Goal: Information Seeking & Learning: Learn about a topic

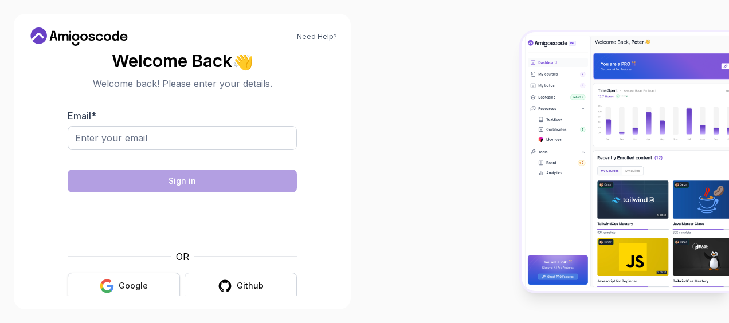
click at [134, 290] on div "Google" at bounding box center [133, 285] width 29 height 11
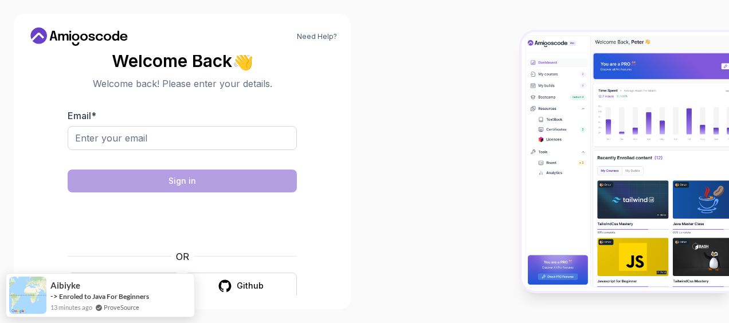
scroll to position [12, 0]
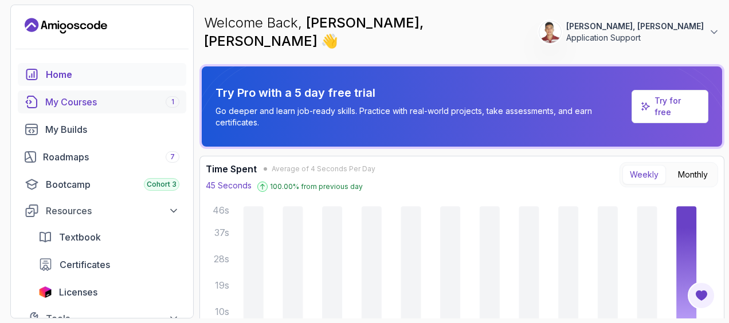
click at [82, 102] on div "My Courses 1" at bounding box center [112, 102] width 134 height 14
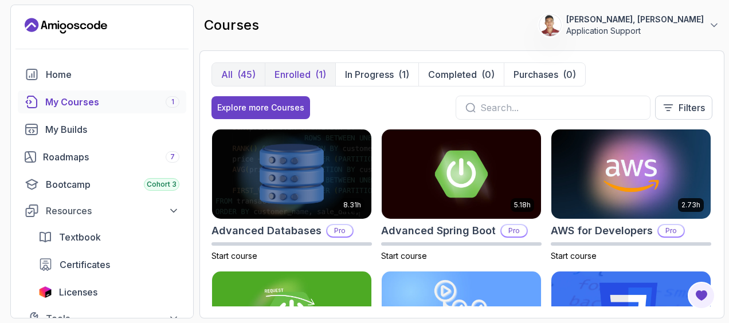
click at [307, 75] on p "Enrolled" at bounding box center [293, 75] width 36 height 14
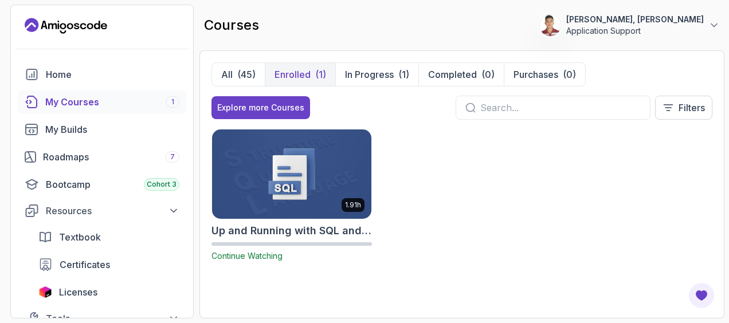
click at [291, 178] on img at bounding box center [291, 173] width 167 height 93
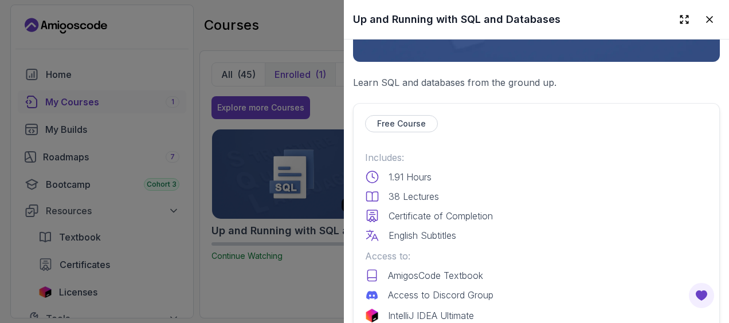
scroll to position [287, 0]
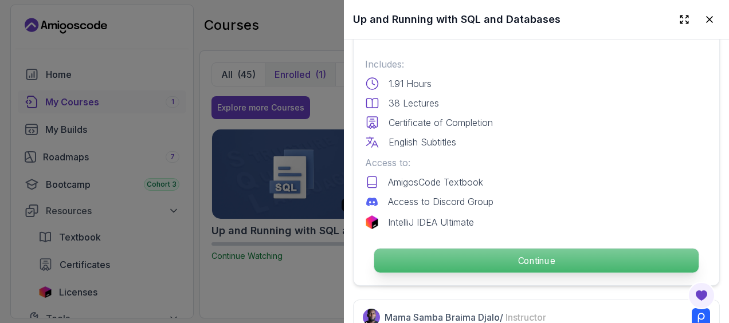
click at [527, 249] on p "Continue" at bounding box center [536, 261] width 324 height 24
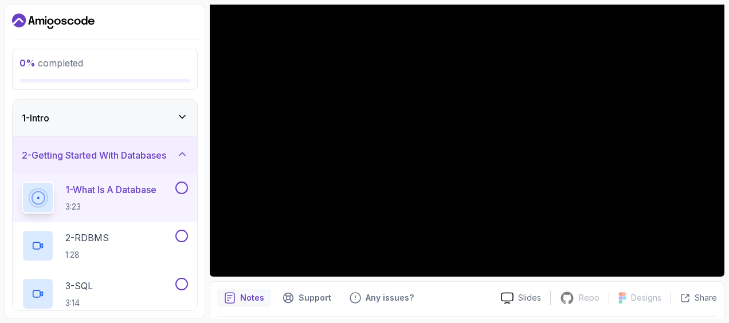
scroll to position [229, 0]
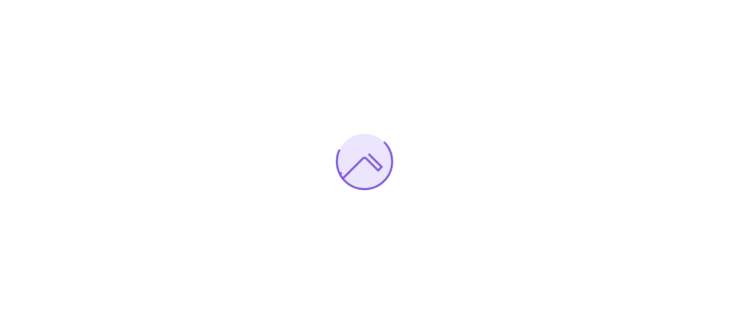
click at [464, 50] on div at bounding box center [364, 161] width 729 height 323
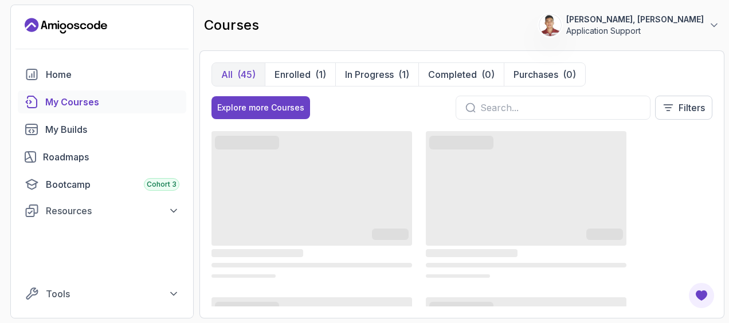
click at [367, 47] on main "courses 0 Points 1 Eulogio, Stephen Allen M. Application Support All (45) Enrol…" at bounding box center [462, 162] width 525 height 314
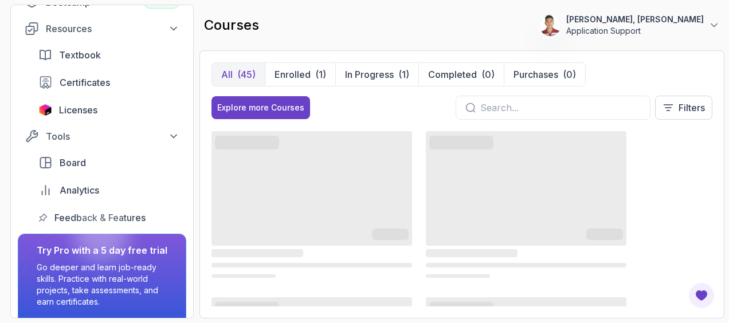
scroll to position [222, 0]
